Goal: Information Seeking & Learning: Check status

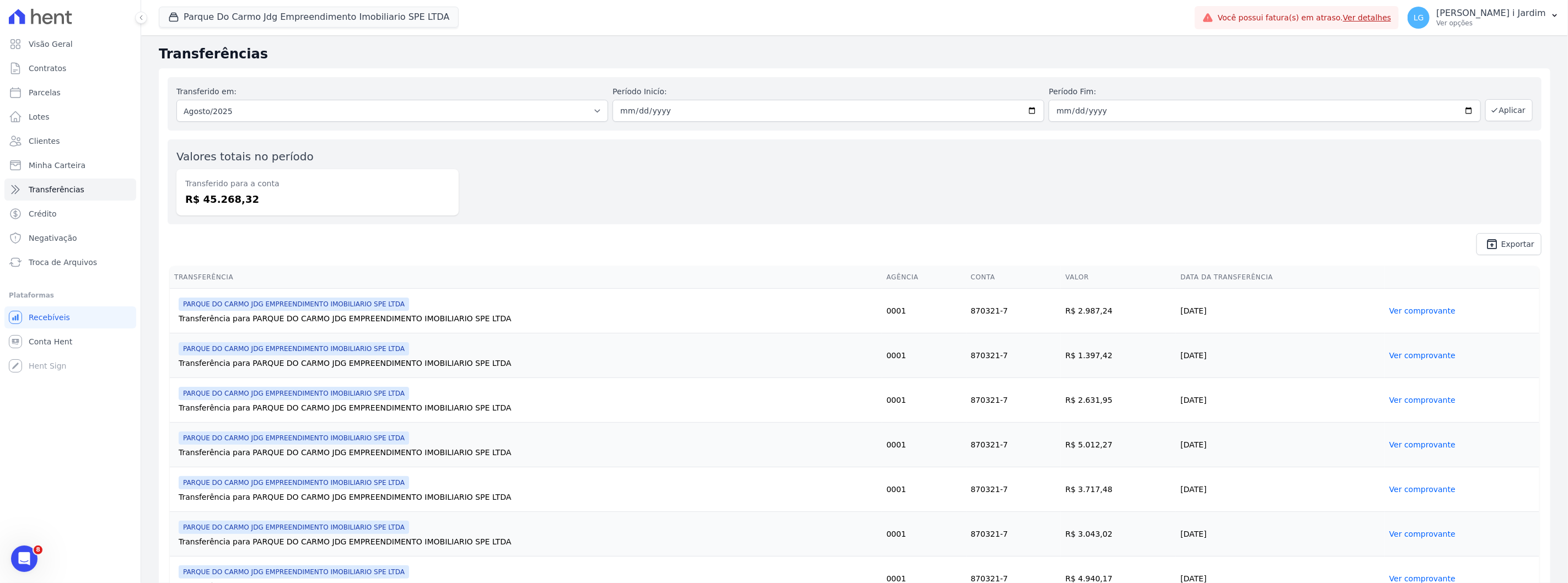
click at [676, 75] on div "Transferido em: Todos os meses Novembro/2024 Dezembro/2024 [GEOGRAPHIC_DATA]/20…" at bounding box center [855, 166] width 1391 height 196
click at [1101, 195] on div "Valores totais no período Transferido para a conta R$ 45.268,32" at bounding box center [854, 181] width 1374 height 85
click at [204, 35] on div "Parque Do Carmo Jdg Empreendimento Imobiliario SPE LTDA Trapisa Engenharia Acai…" at bounding box center [674, 18] width 1032 height 37
click at [210, 19] on button "Parque Do Carmo Jdg Empreendimento Imobiliario SPE LTDA" at bounding box center [309, 17] width 300 height 21
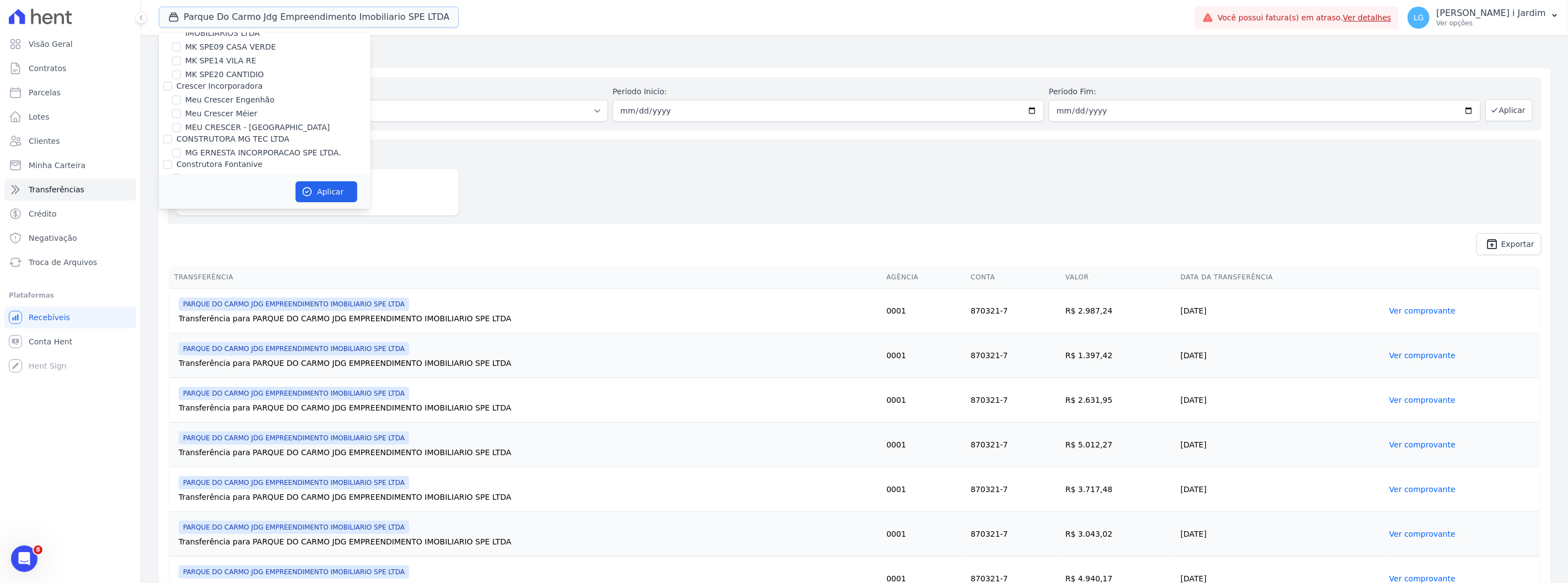
scroll to position [2327, 0]
click at [239, 131] on label "PARQUE DO CARMO JDG EMPREENDIMENTO IMOBILIARIO SPE LTDA" at bounding box center [278, 143] width 185 height 23
click at [181, 132] on input "PARQUE DO CARMO JDG EMPREENDIMENTO IMOBILIARIO SPE LTDA" at bounding box center [177, 136] width 9 height 9
checkbox input "false"
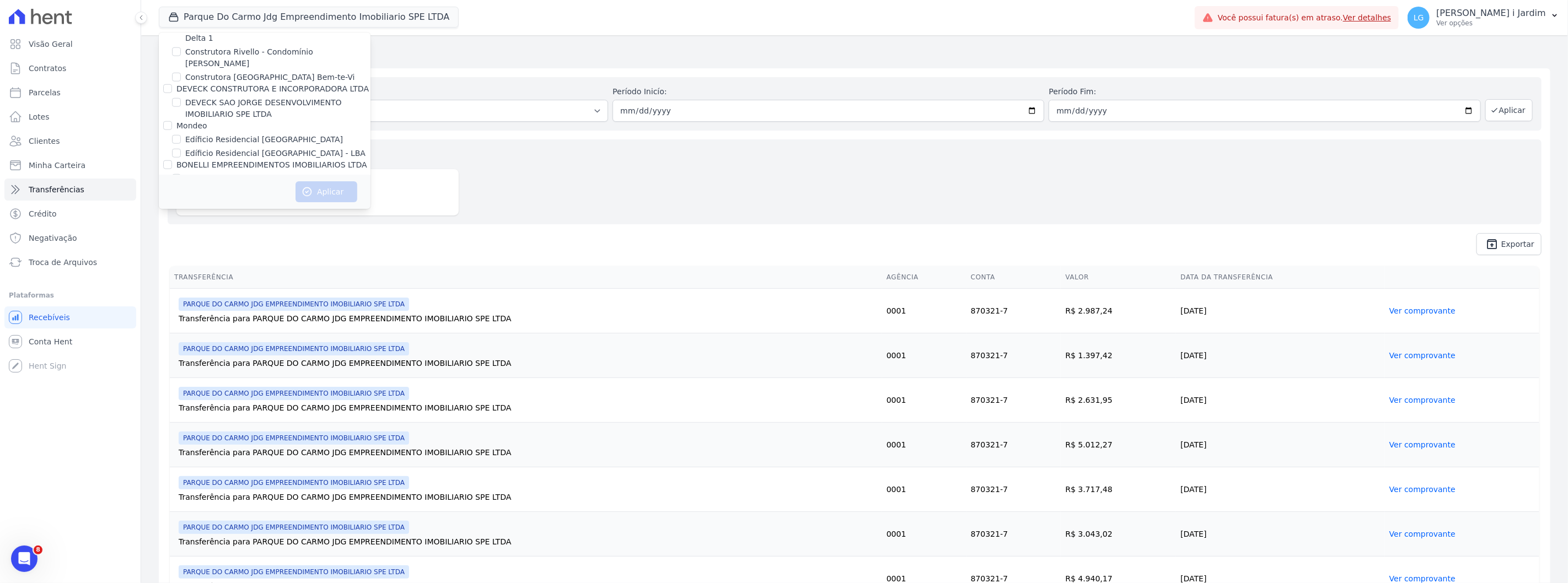
click at [243, 134] on label "Edíficio Residencial [GEOGRAPHIC_DATA]" at bounding box center [264, 139] width 158 height 12
click at [181, 135] on input "Edíficio Residencial [GEOGRAPHIC_DATA]" at bounding box center [177, 139] width 9 height 9
checkbox input "true"
click at [244, 148] on label "Edíficio Residencial [GEOGRAPHIC_DATA] - LBA" at bounding box center [275, 153] width 180 height 12
click at [181, 149] on input "Edíficio Residencial [GEOGRAPHIC_DATA] - LBA" at bounding box center [177, 153] width 9 height 9
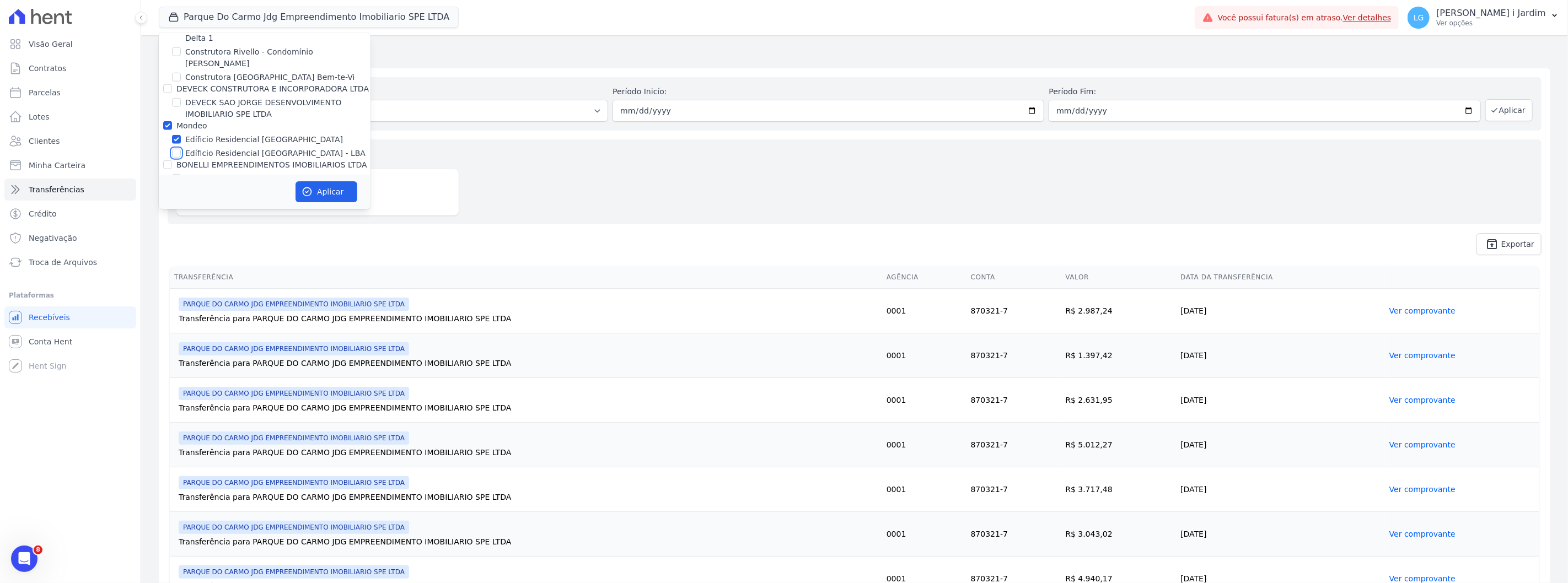
checkbox input "true"
click at [331, 190] on button "Aplicar" at bounding box center [326, 192] width 61 height 21
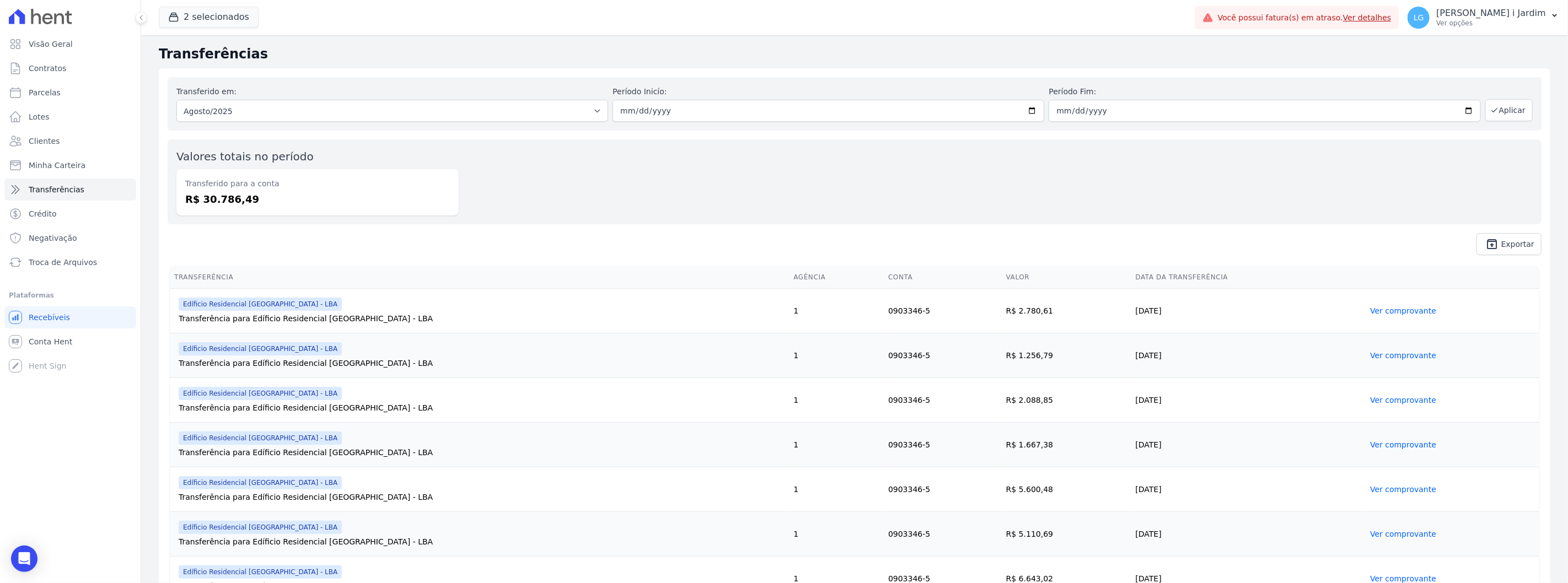
click at [319, 60] on h2 "Transferências" at bounding box center [855, 54] width 1391 height 20
click at [215, 27] on button "2 selecionados" at bounding box center [209, 17] width 100 height 21
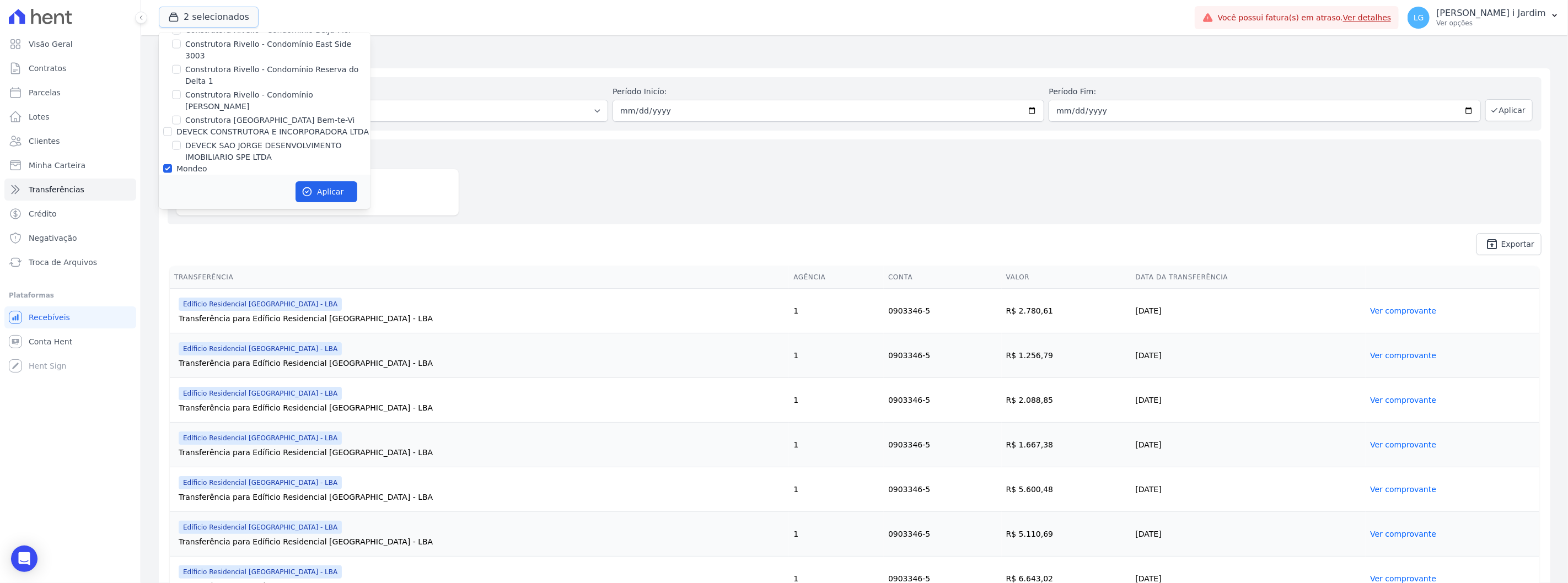
scroll to position [918, 0]
click at [693, 238] on span "unarchive Exportar" at bounding box center [854, 244] width 1374 height 22
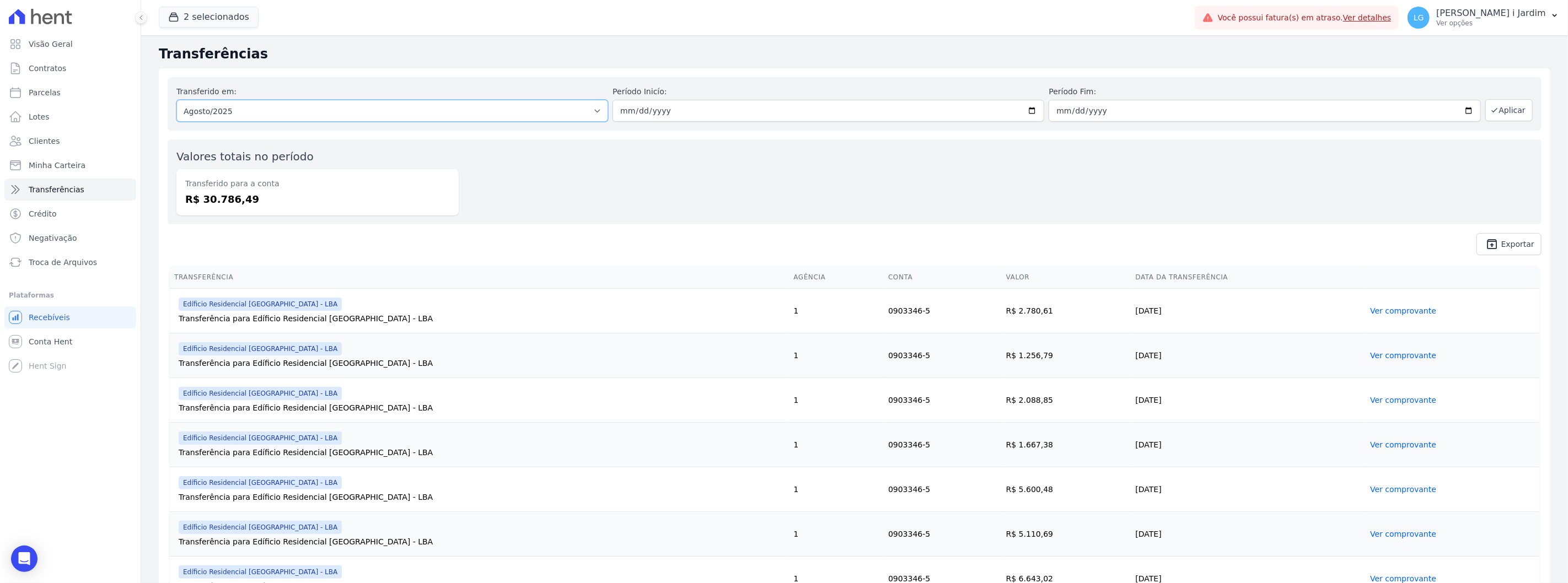
drag, startPoint x: 536, startPoint y: 113, endPoint x: 533, endPoint y: 121, distance: 8.5
click at [536, 113] on select "Todos os meses Janeiro/2024 Fevereiro/2024 Março/2024 Abril/2024 Maio/2024 Junh…" at bounding box center [392, 111] width 432 height 22
select select "09/2025"
click at [177, 100] on select "Todos os meses Janeiro/2024 Fevereiro/2024 Março/2024 Abril/2024 Maio/2024 Junh…" at bounding box center [392, 111] width 432 height 22
click at [1496, 116] on button "Aplicar" at bounding box center [1509, 110] width 47 height 22
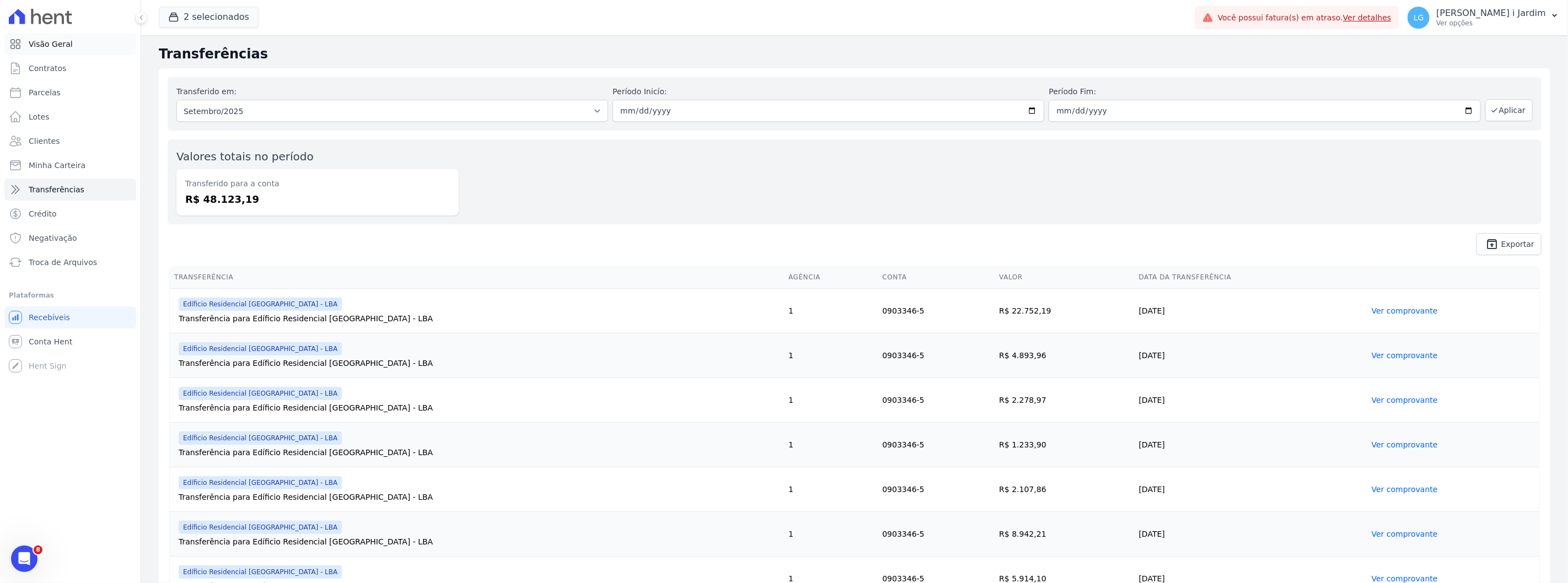
click at [39, 51] on link "Visão Geral" at bounding box center [70, 44] width 131 height 22
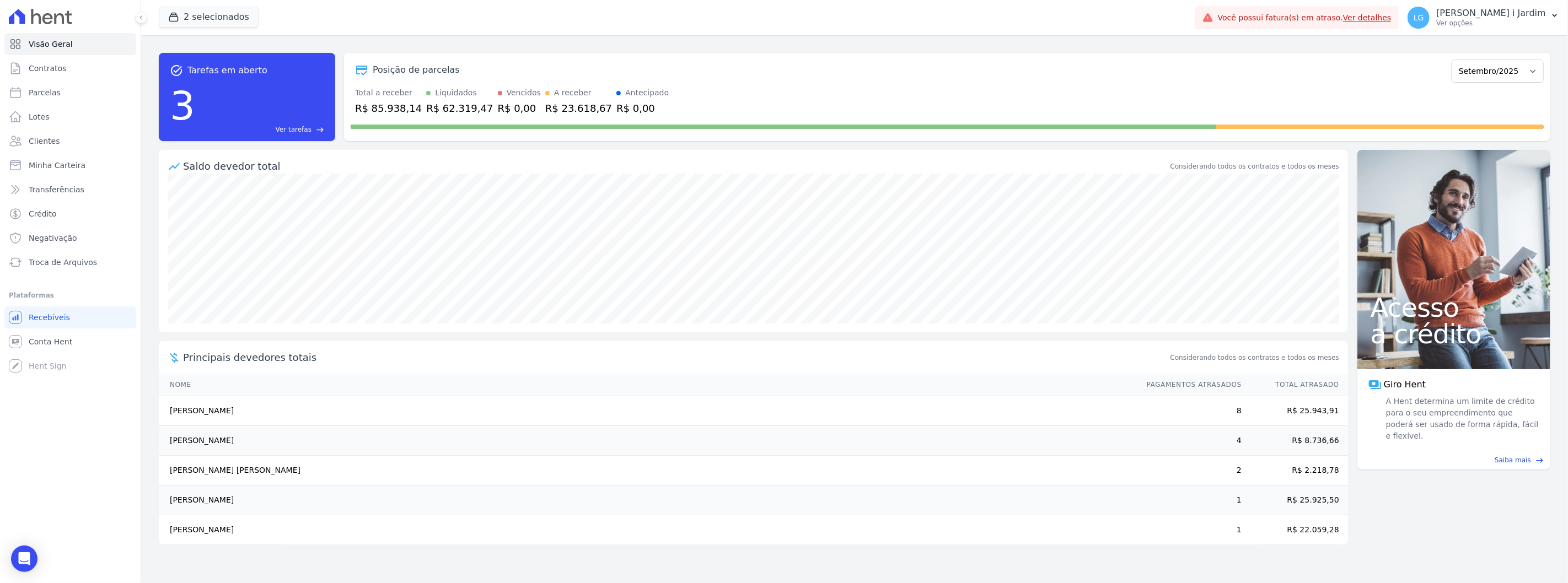
click at [450, 108] on div "R$ 62.319,47" at bounding box center [460, 108] width 67 height 15
click at [774, 96] on div "Total a receber R$ 85.938,14 Liquidados R$ 62.319,47 Vencidos R$ 0,00 A receber…" at bounding box center [947, 101] width 1193 height 29
click at [54, 337] on span "Conta Hent" at bounding box center [51, 342] width 44 height 11
click at [67, 93] on link "Parcelas" at bounding box center [70, 93] width 131 height 22
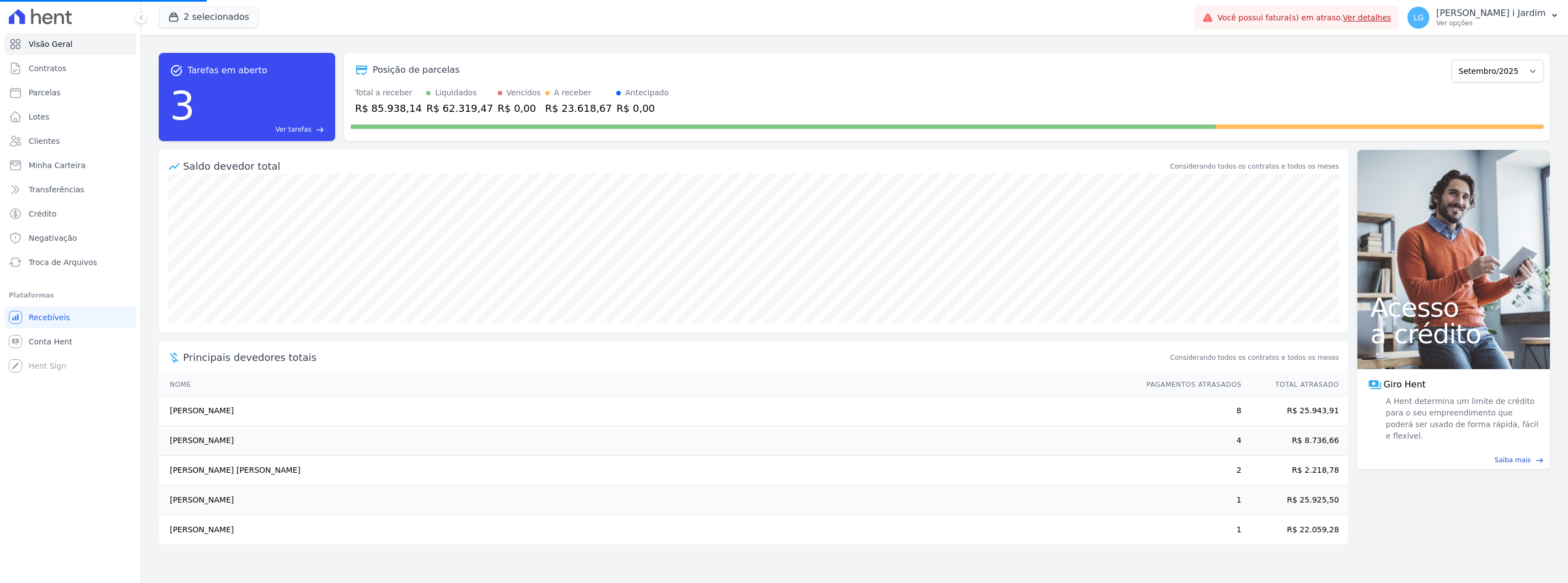
select select
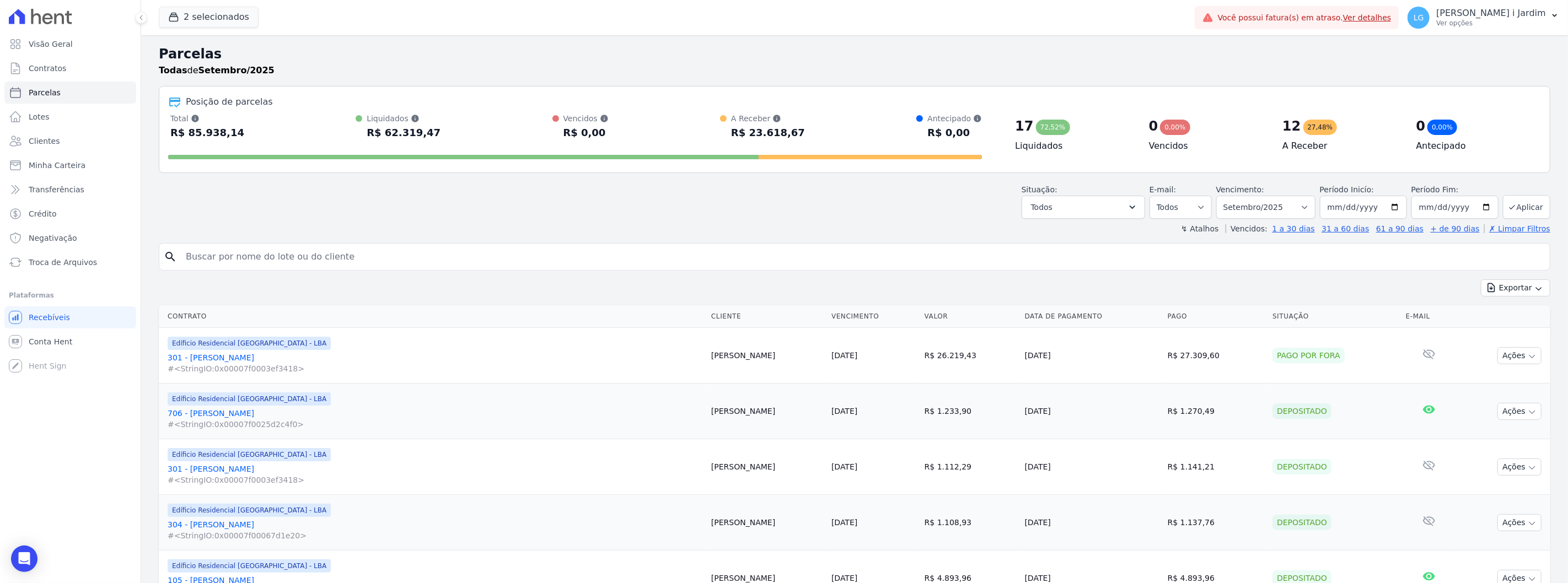
click at [1101, 193] on div "Situação: Agendado Em Aberto Pago Processando Cancelado Vencido Transferindo De…" at bounding box center [1083, 201] width 124 height 35
click at [1099, 211] on button "Todos" at bounding box center [1083, 208] width 124 height 23
click at [1085, 232] on label "Selecionar todos" at bounding box center [1076, 236] width 65 height 9
click at [1039, 232] on input "Selecionar todos" at bounding box center [1035, 236] width 9 height 9
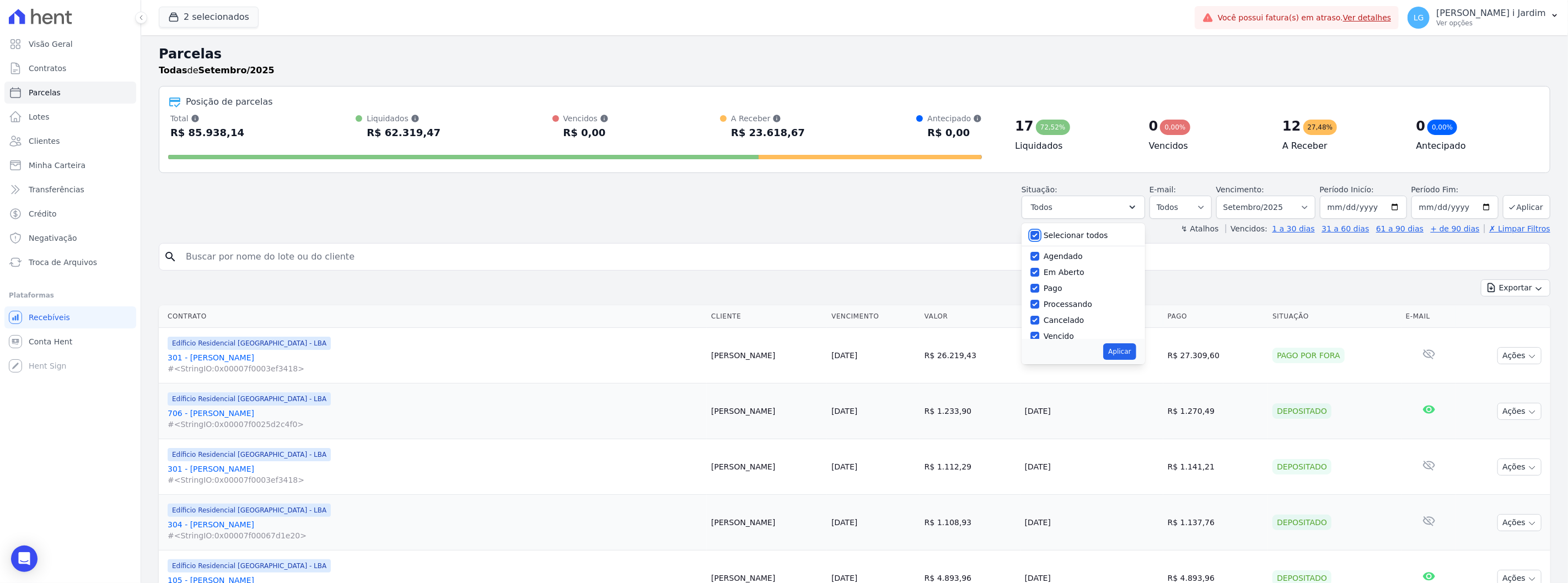
checkbox input "false"
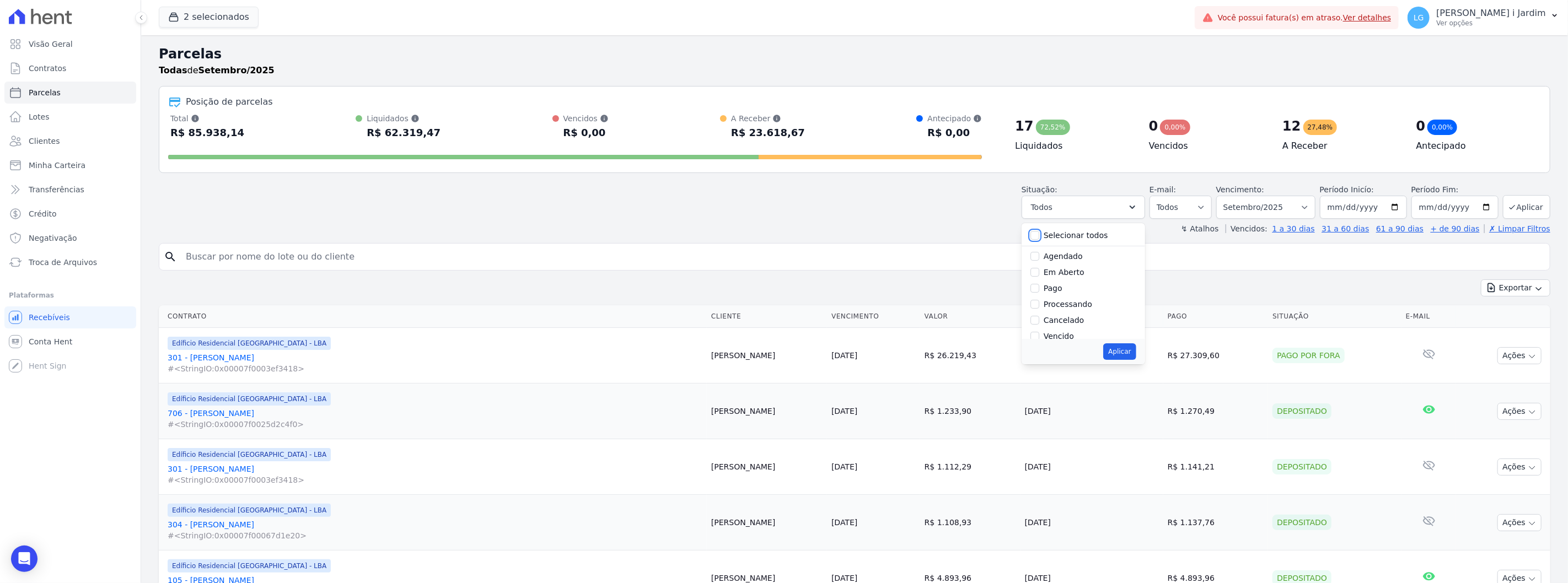
checkbox input "false"
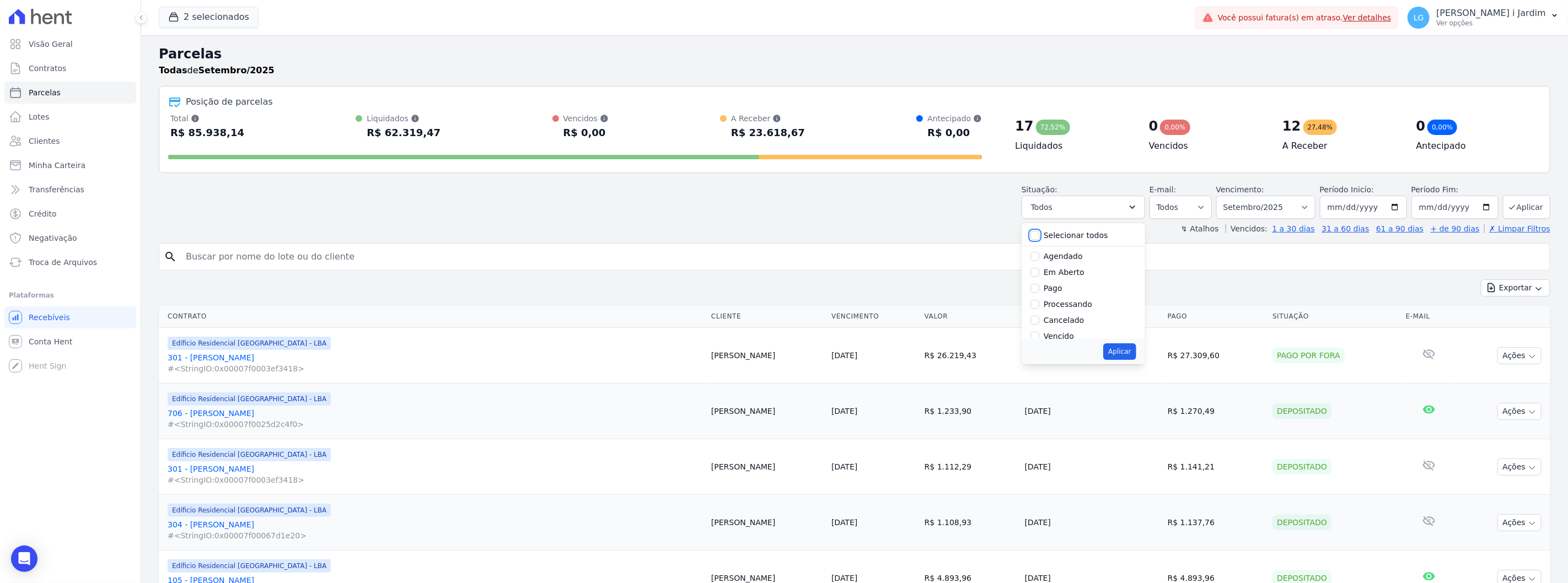
checkbox input "false"
click at [1070, 316] on div "Pago por fora" at bounding box center [1069, 311] width 52 height 12
click at [1071, 312] on label "Pago por fora" at bounding box center [1069, 311] width 52 height 9
click at [1039, 312] on input "Pago por fora" at bounding box center [1035, 311] width 9 height 9
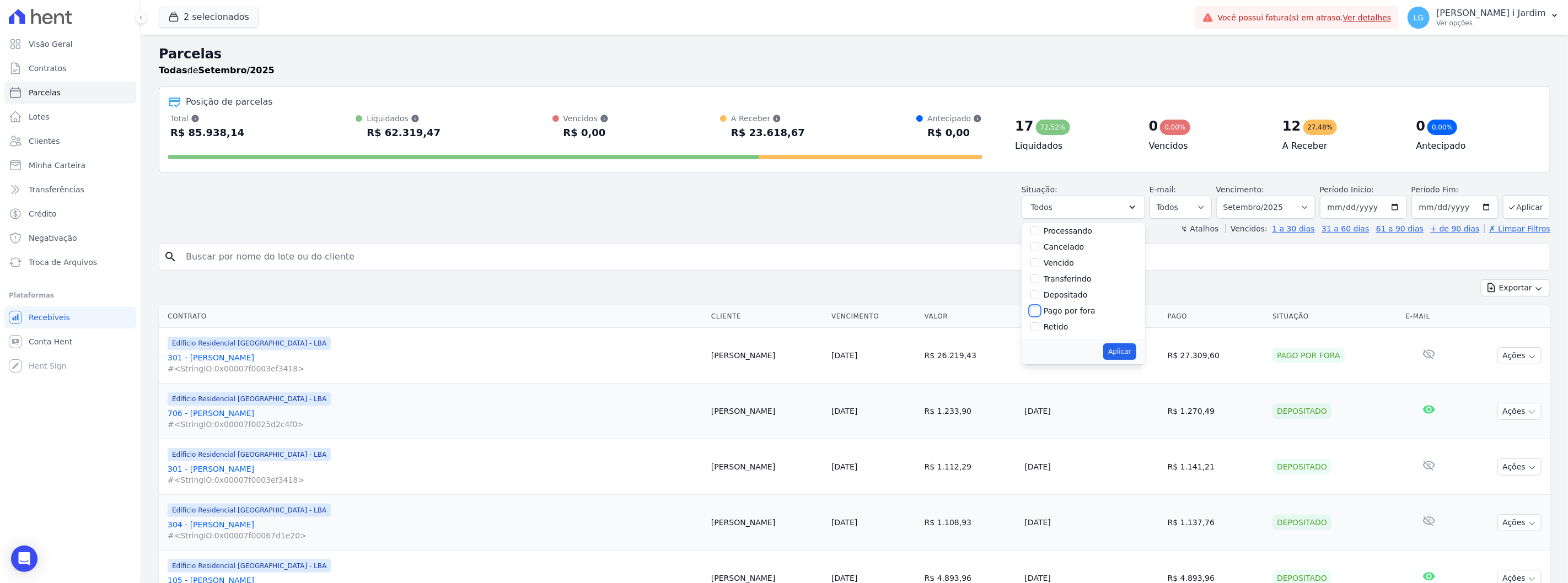
checkbox input "true"
click at [1136, 350] on button "Aplicar" at bounding box center [1119, 351] width 32 height 16
select select "paid_externally"
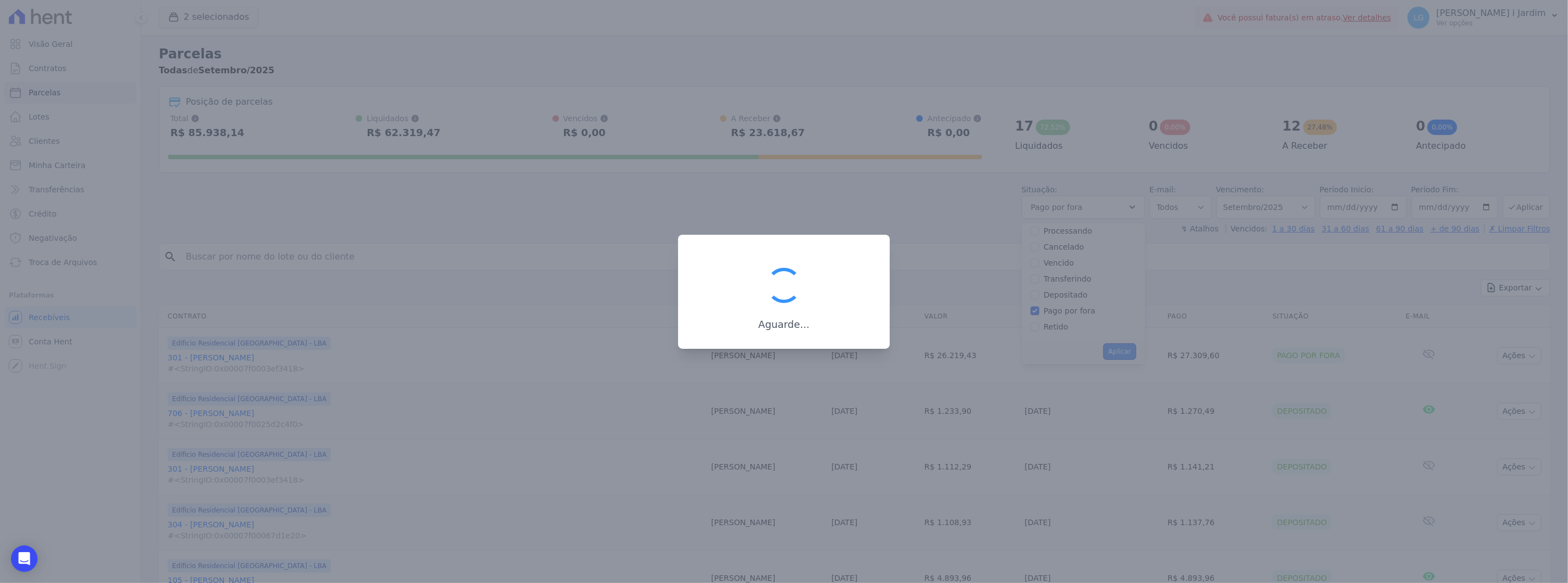
scroll to position [59, 0]
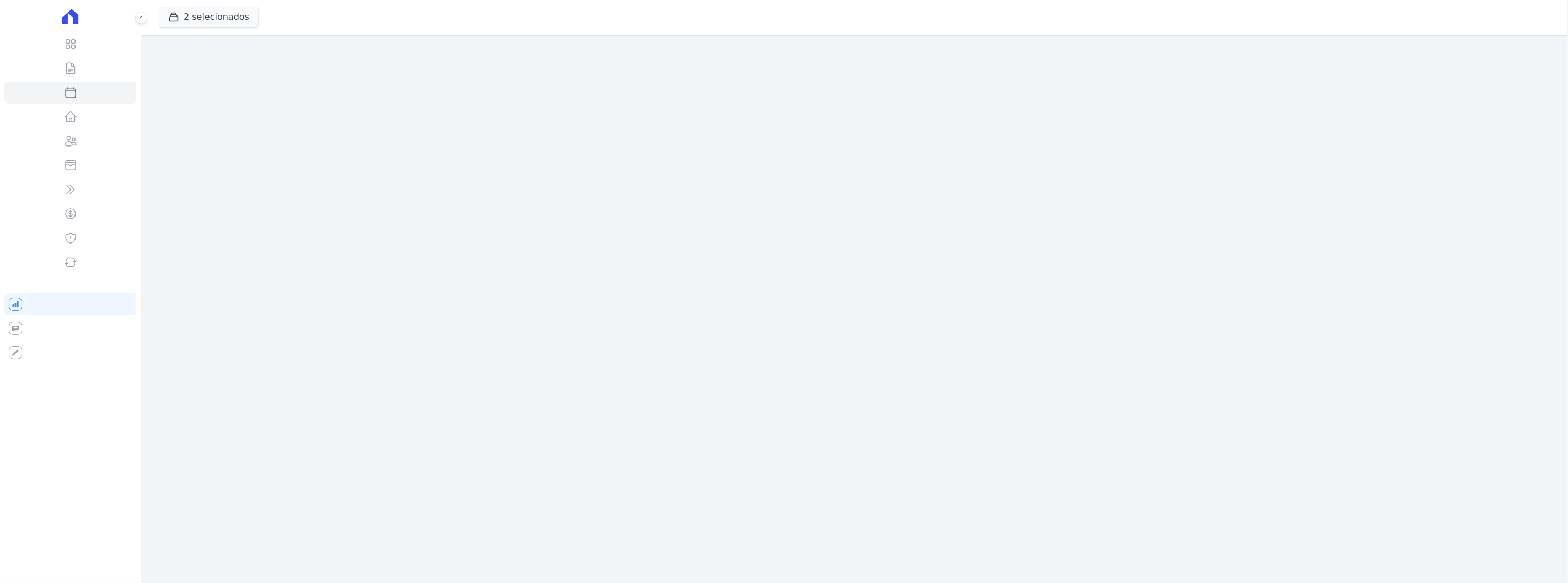
select select
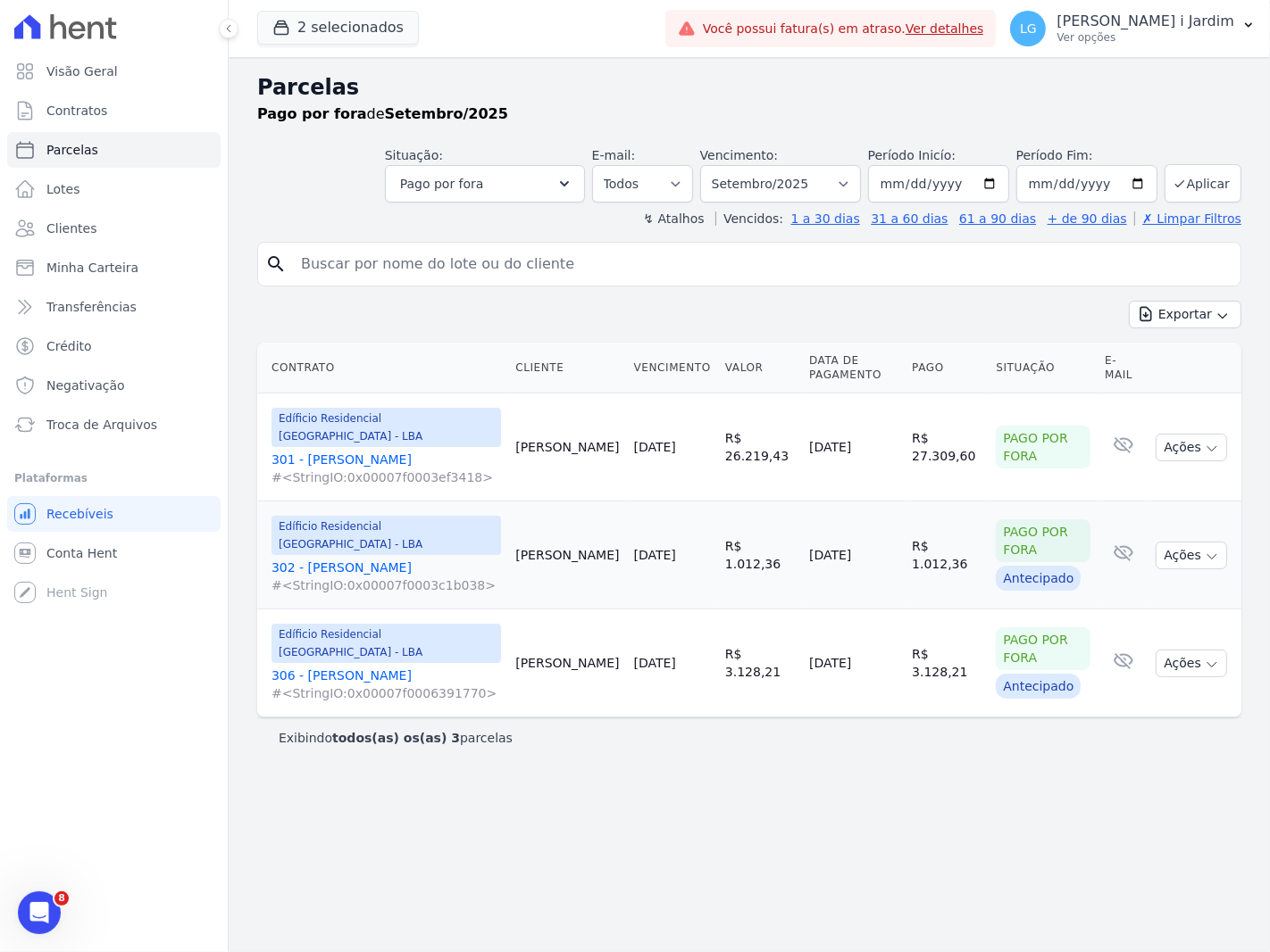
click at [686, 873] on div "Parcelas Pago por fora de Setembro/2025 Situação: Agendado Em Aberto Pago Proce…" at bounding box center [749, 505] width 1041 height 895
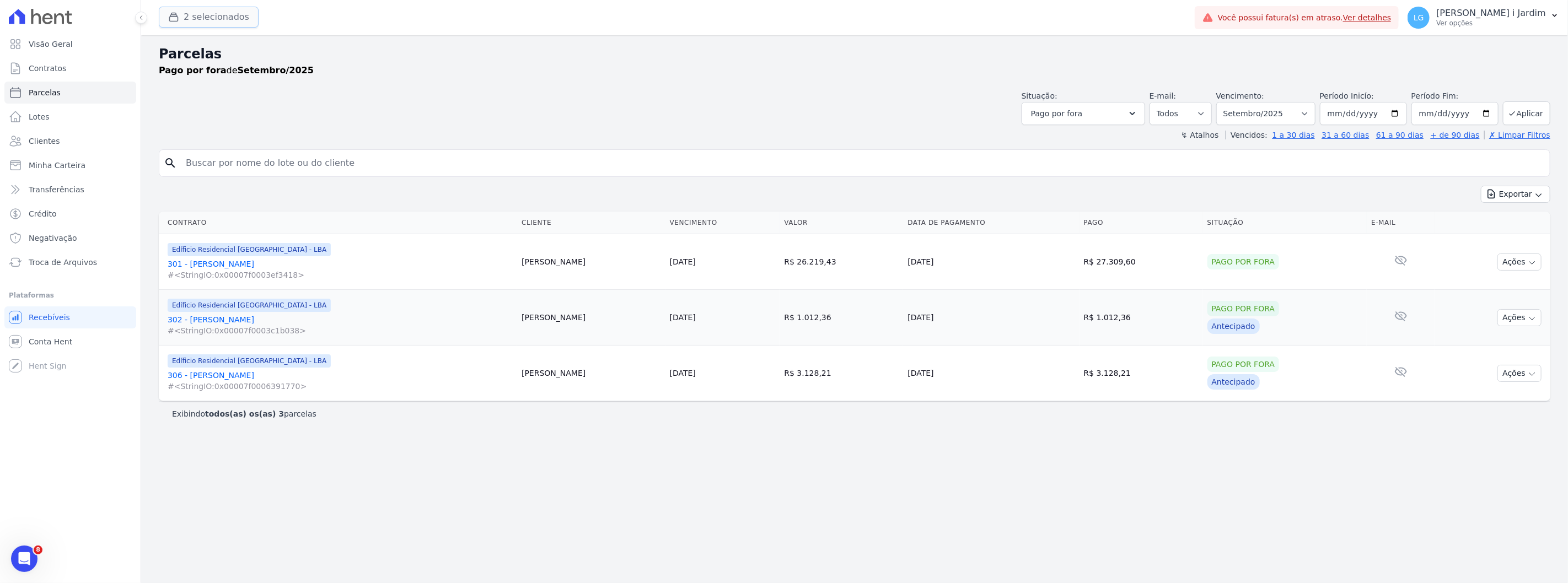
click at [178, 19] on icon "button" at bounding box center [174, 18] width 9 height 9
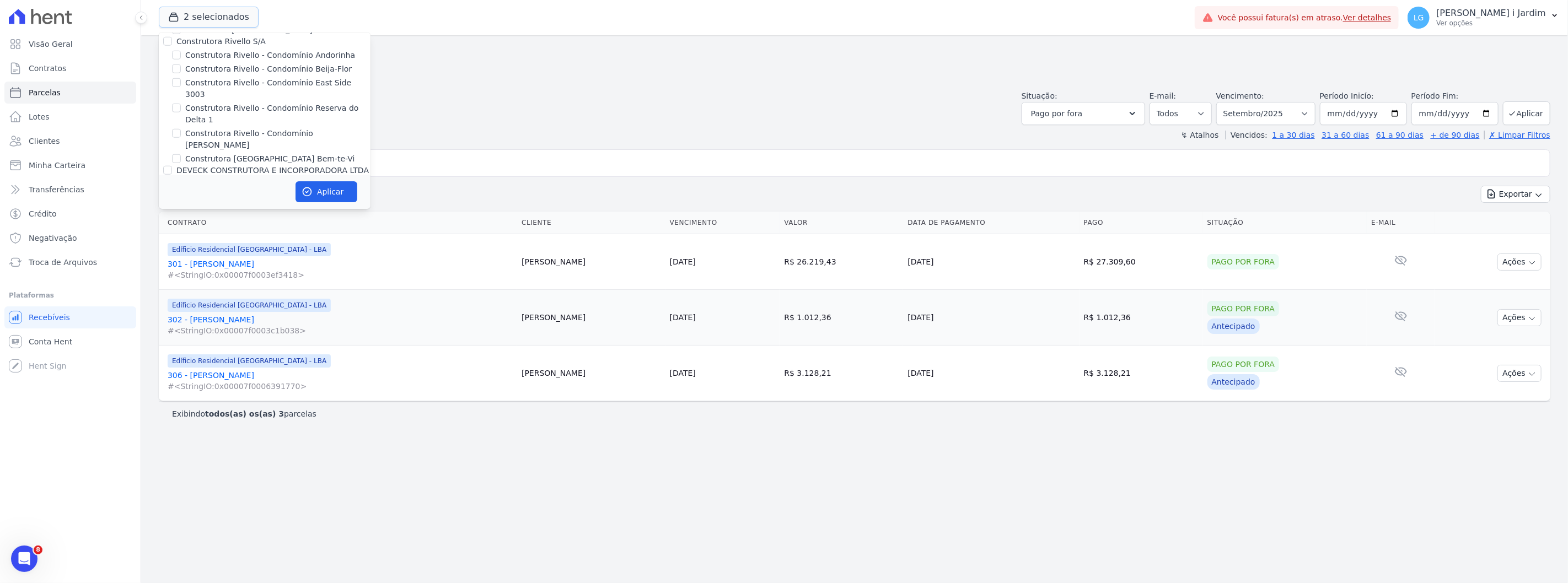
scroll to position [918, 0]
click at [188, 169] on label "Mondeo" at bounding box center [192, 173] width 31 height 9
click at [172, 169] on input "Mondeo" at bounding box center [167, 173] width 9 height 9
checkbox input "false"
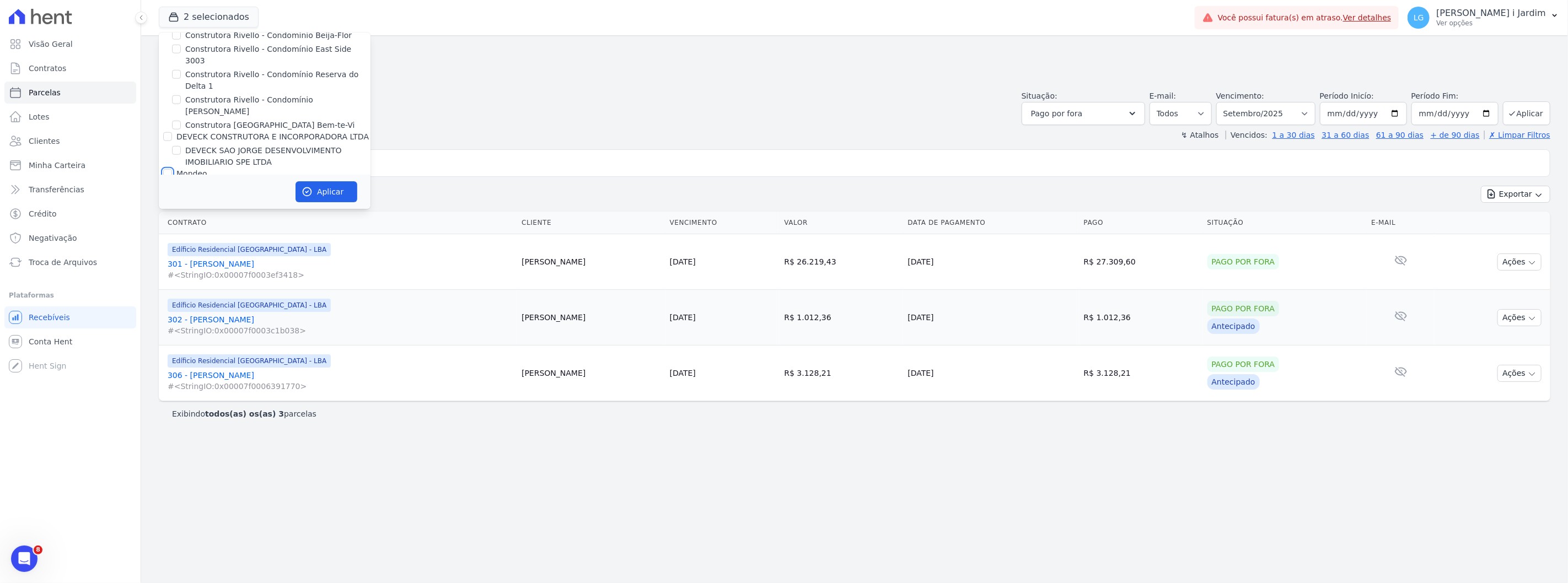
checkbox input "false"
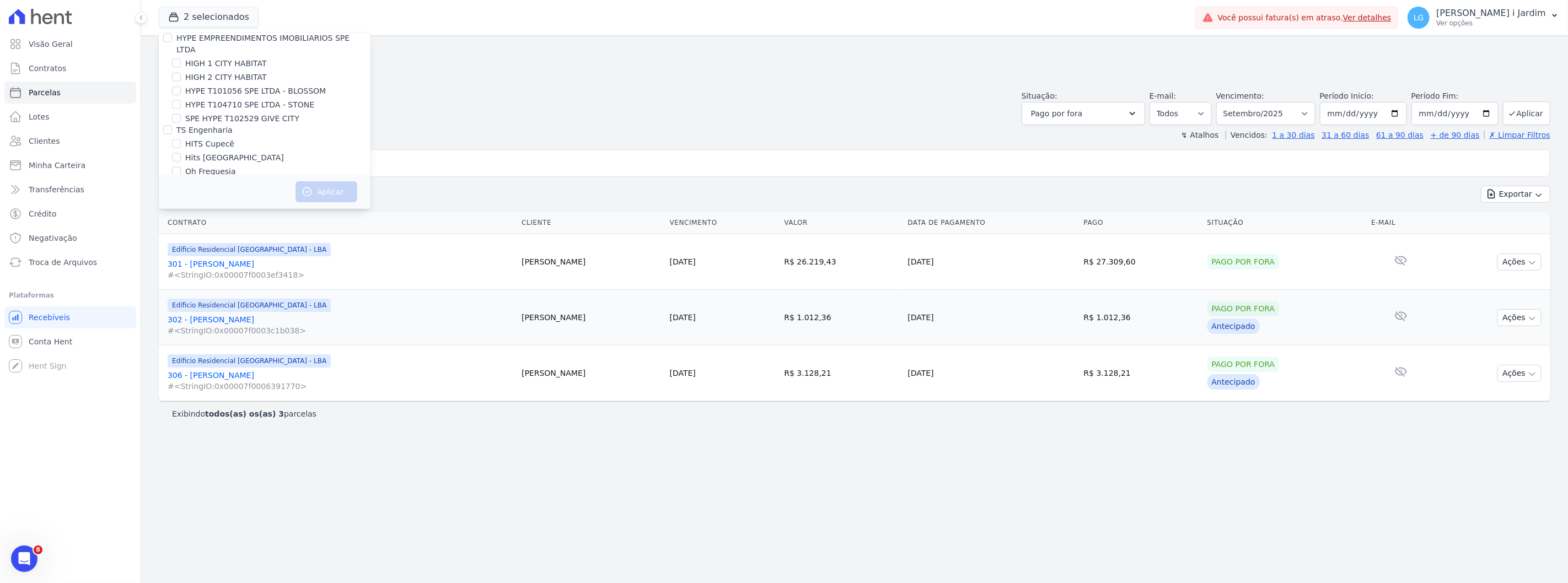
scroll to position [1444, 0]
click at [216, 178] on label "Viva Suzano Fase 2 - B04/B05" at bounding box center [242, 184] width 114 height 12
click at [181, 180] on input "Viva Suzano Fase 2 - B04/B05" at bounding box center [177, 184] width 9 height 9
checkbox input "true"
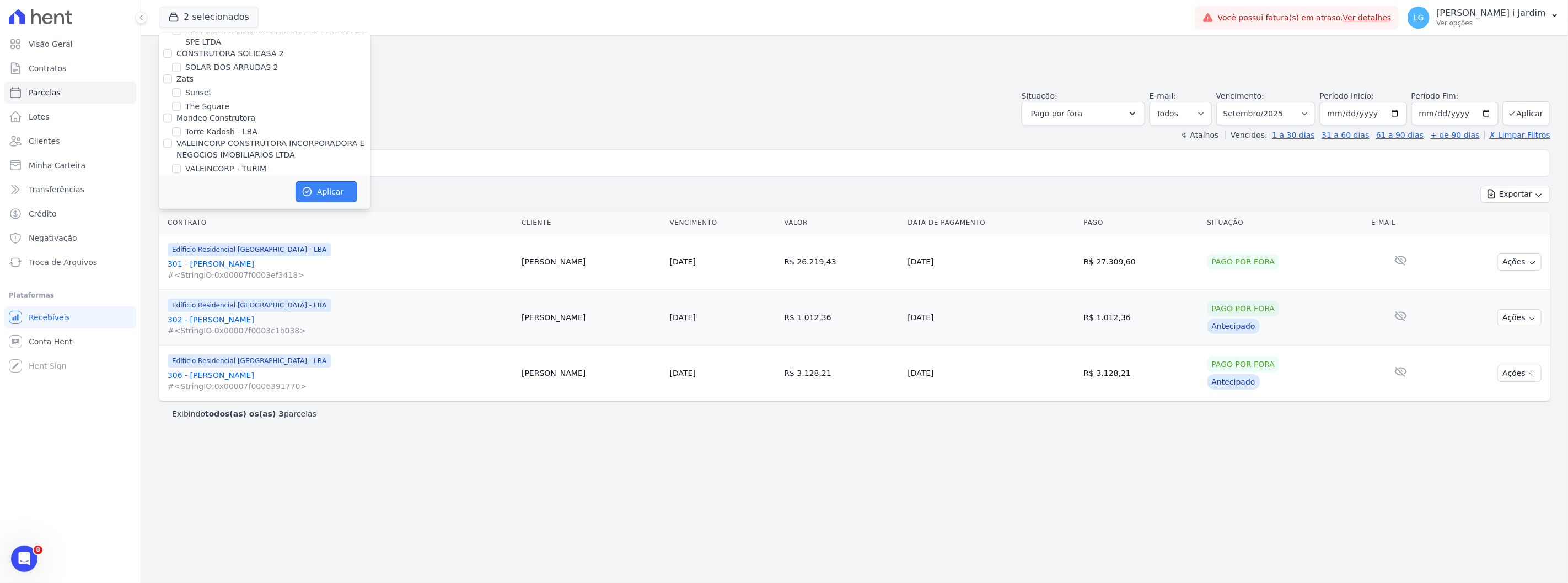
click at [321, 200] on button "Aplicar" at bounding box center [326, 192] width 61 height 21
select select
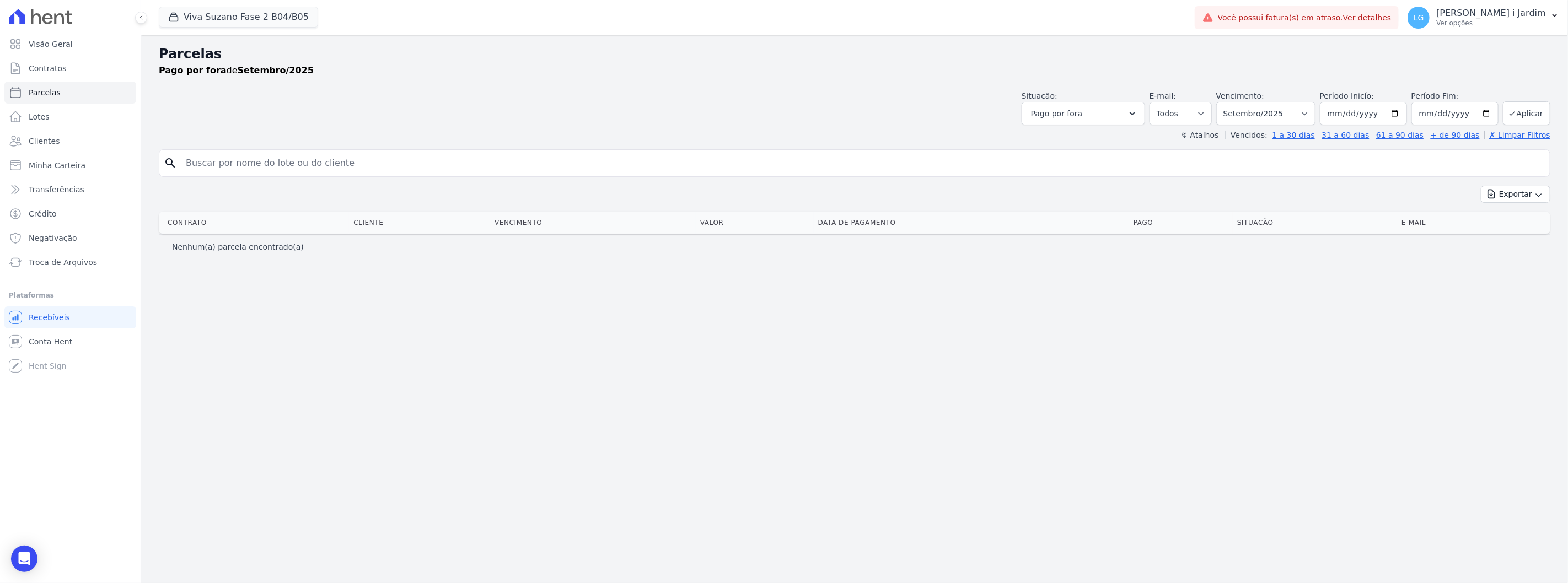
click at [395, 325] on div "Parcelas Pago por fora de Setembro/2025 Situação: Agendado Em Aberto Pago Proce…" at bounding box center [855, 309] width 1427 height 548
click at [108, 184] on link "Transferências" at bounding box center [70, 189] width 131 height 22
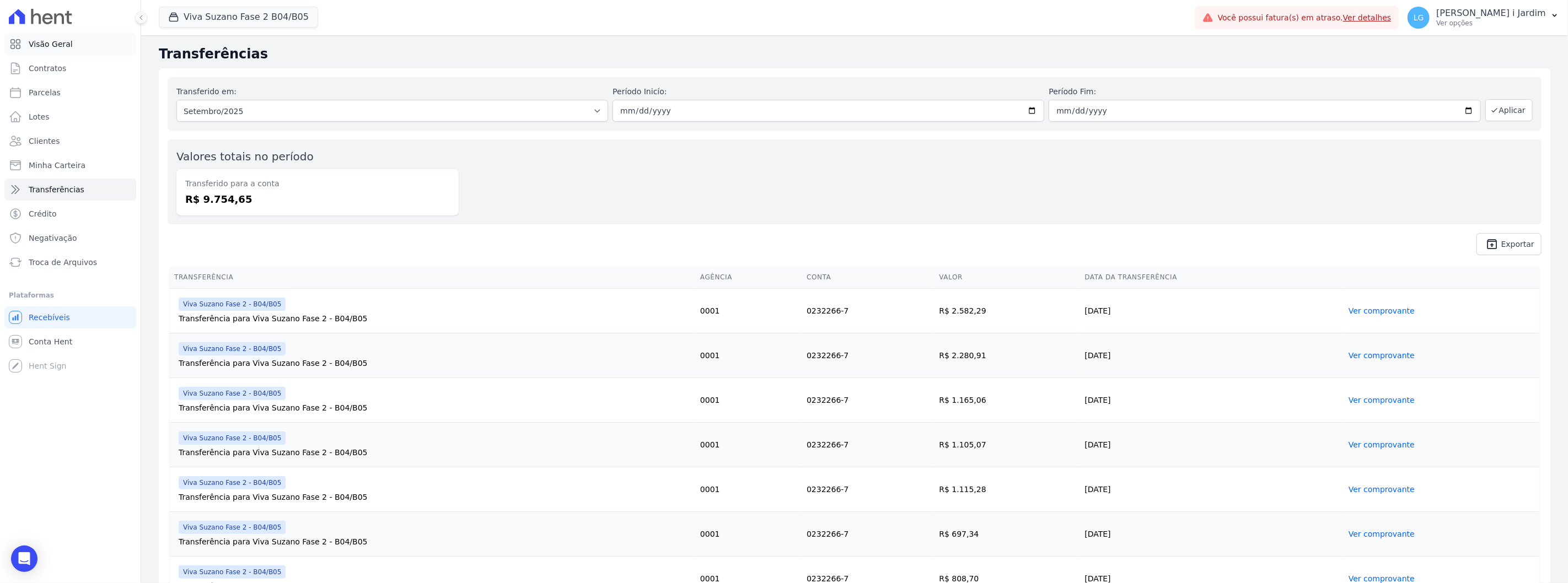
click at [85, 41] on link "Visão Geral" at bounding box center [70, 44] width 131 height 22
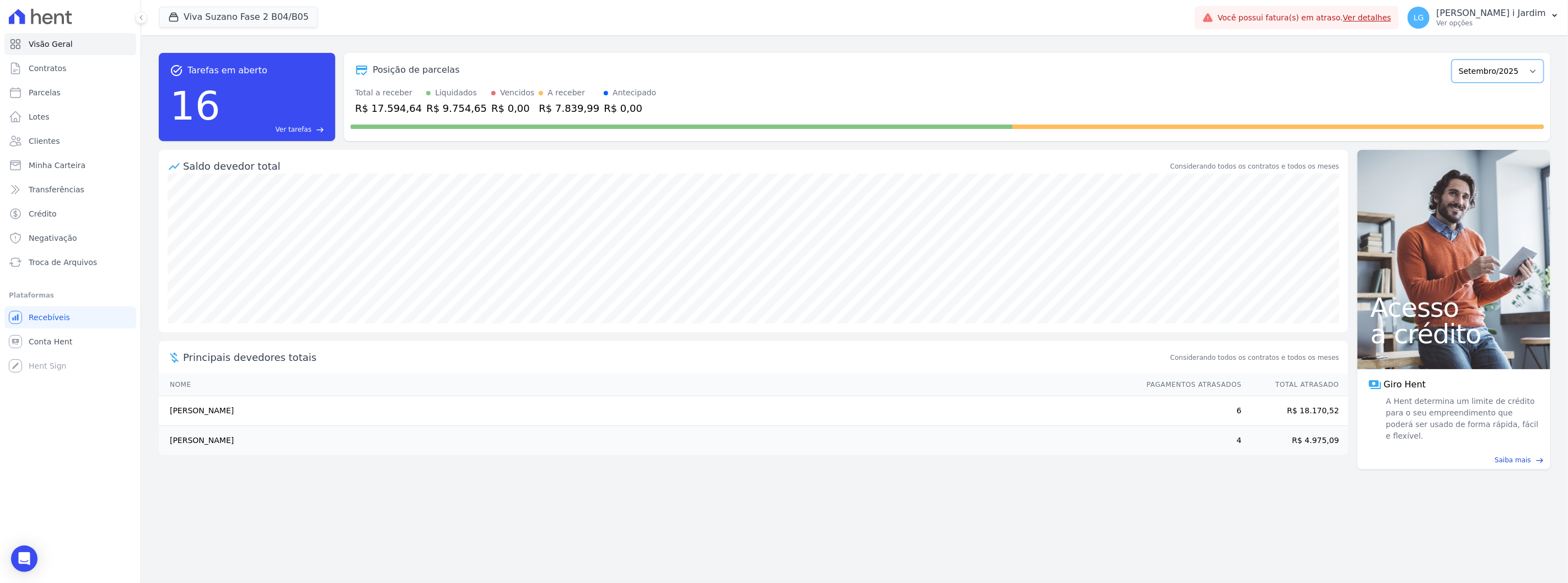
click at [1517, 83] on select "Julho/2023 Agosto/2023 Setembro/2023 Outubro/2023 Novembro/2023 Dezembro/2023 J…" at bounding box center [1497, 71] width 92 height 23
select select "08/2025"
click at [1458, 60] on select "Julho/2023 Agosto/2023 Setembro/2023 Outubro/2023 Novembro/2023 Dezembro/2023 J…" at bounding box center [1497, 71] width 92 height 23
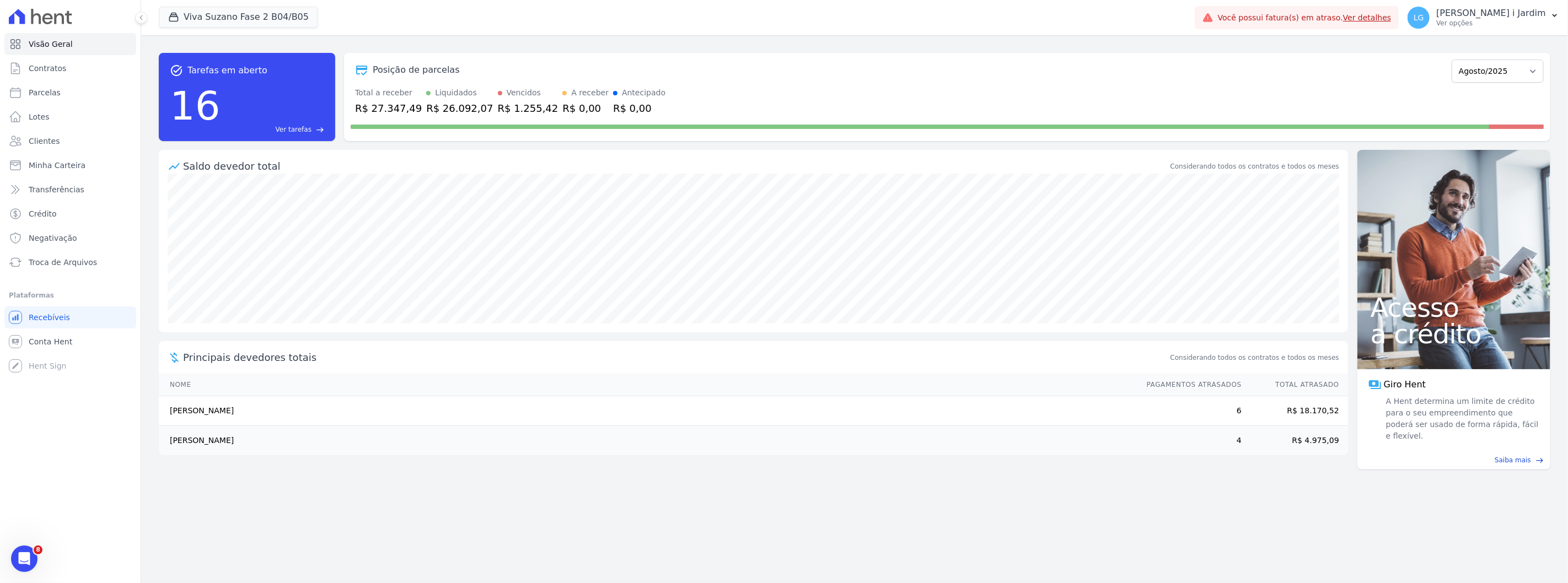
click at [371, 106] on div "R$ 27.347,49" at bounding box center [388, 108] width 67 height 15
copy div "27.347,49"
